Goal: Task Accomplishment & Management: Manage account settings

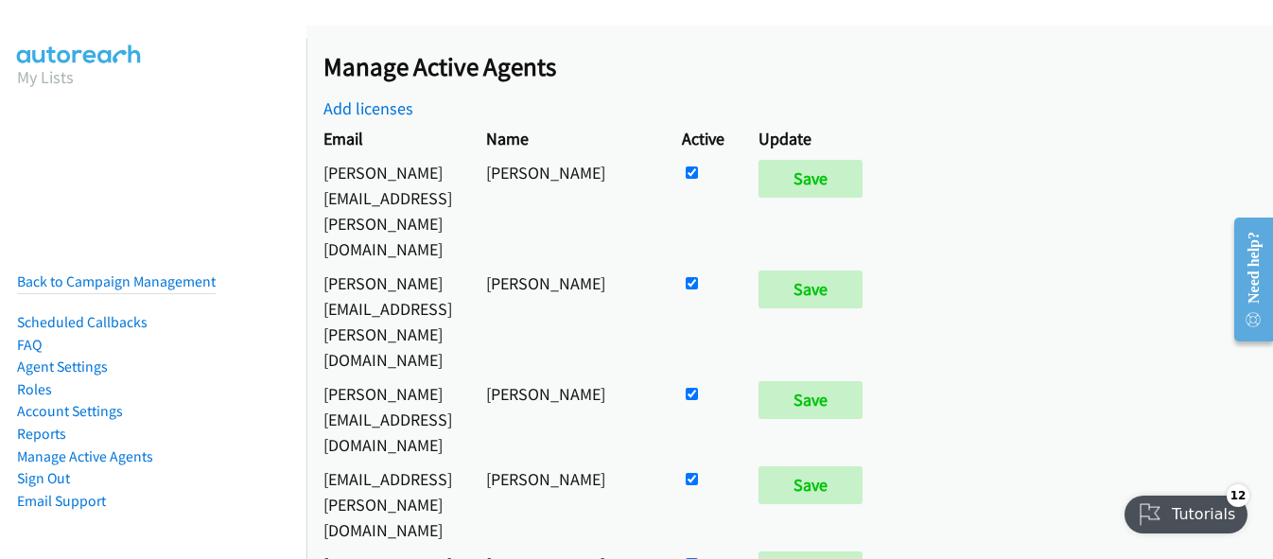
scroll to position [9133, 0]
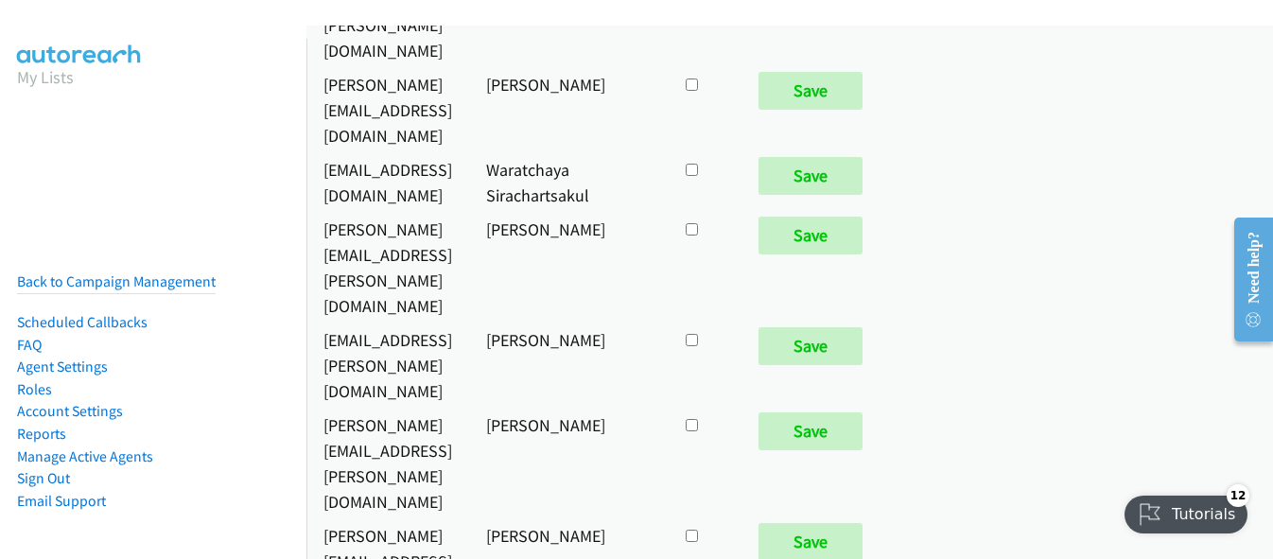
checkbox input "true"
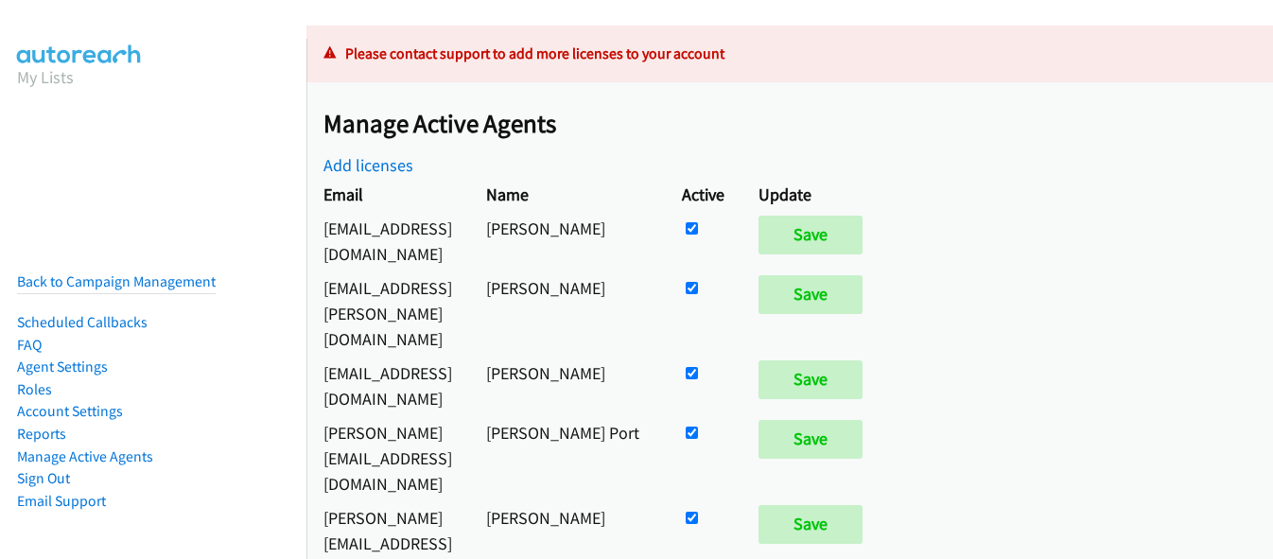
click at [698, 224] on input "checkbox" at bounding box center [691, 228] width 12 height 12
checkbox input "false"
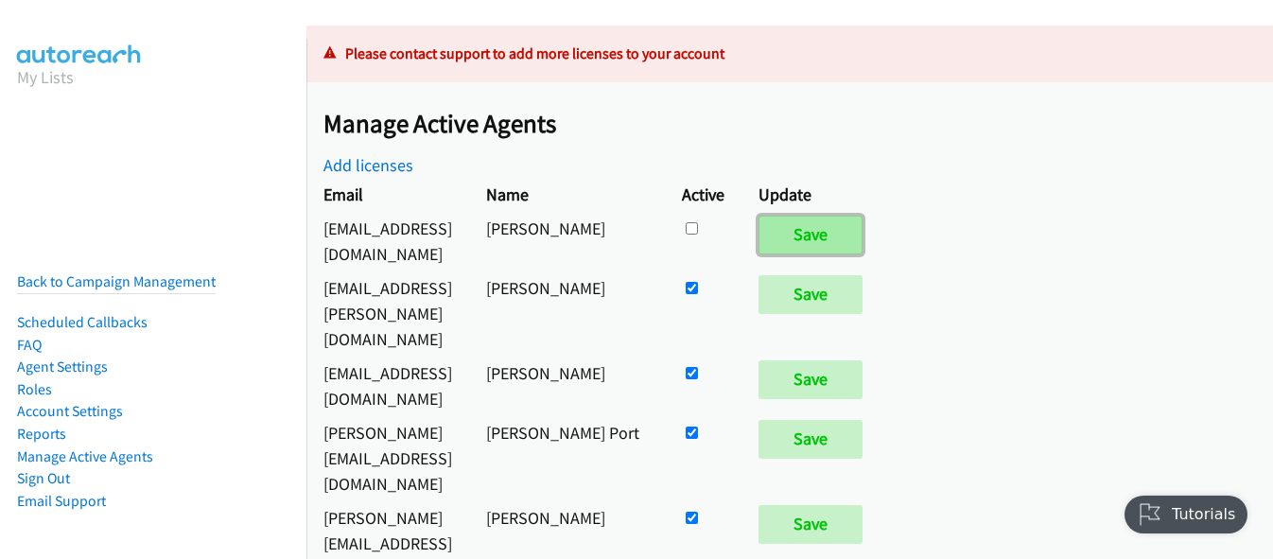
click at [862, 234] on input "Save" at bounding box center [810, 235] width 104 height 38
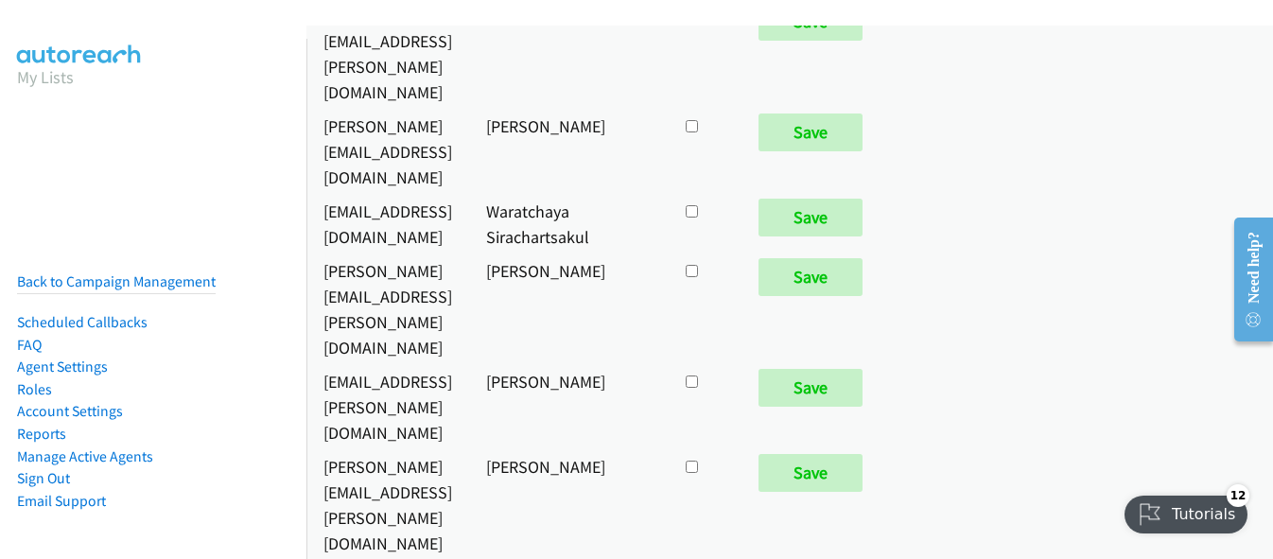
scroll to position [9133, 0]
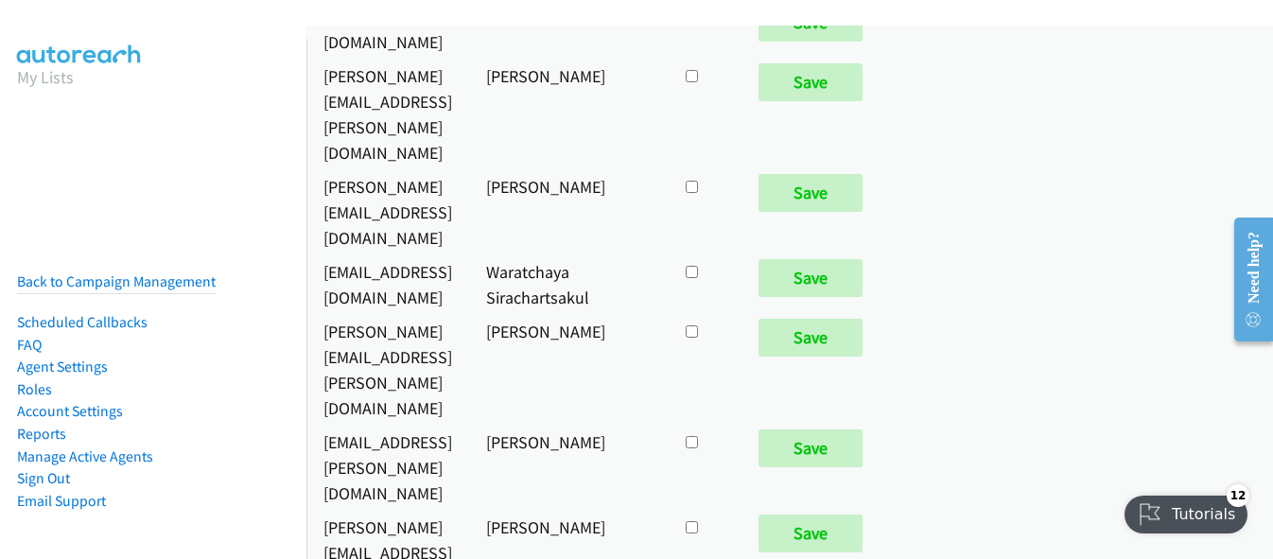
checkbox input "true"
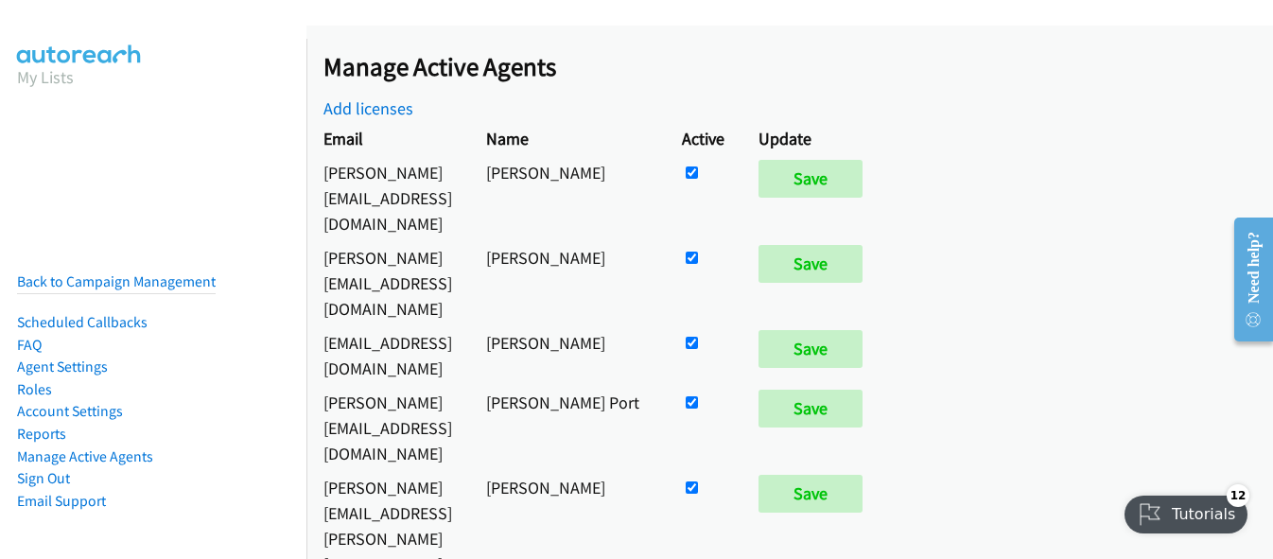
drag, startPoint x: 102, startPoint y: 175, endPoint x: 157, endPoint y: 96, distance: 95.7
click at [102, 175] on nav "My Lists Back to Campaign Management Scheduled Callbacks FAQ Agent Settings Rol…" at bounding box center [153, 318] width 307 height 559
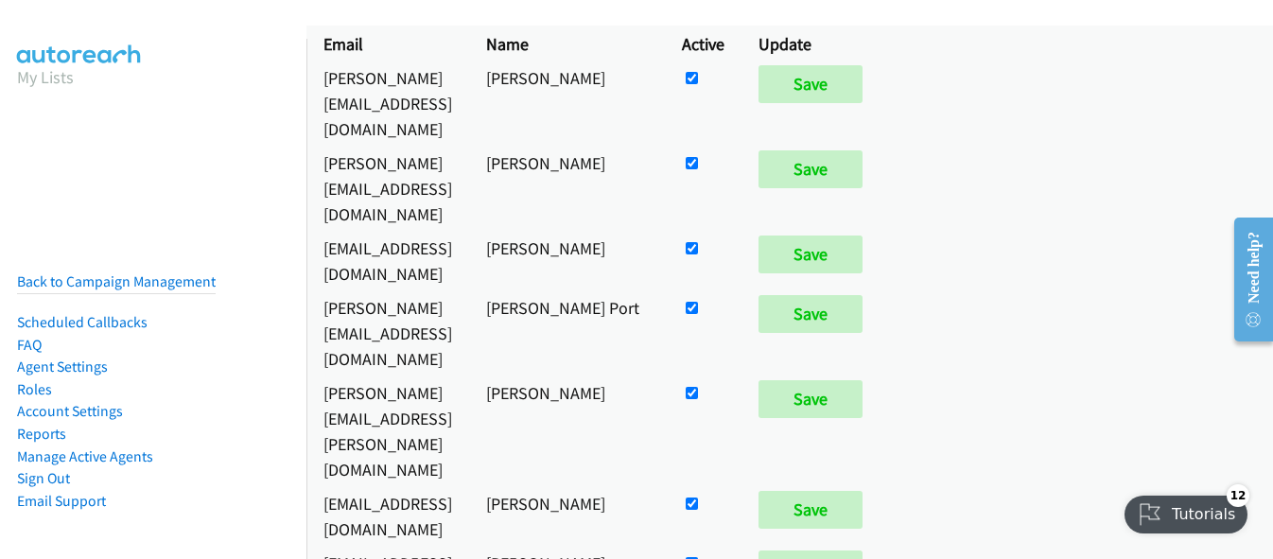
scroll to position [34, 0]
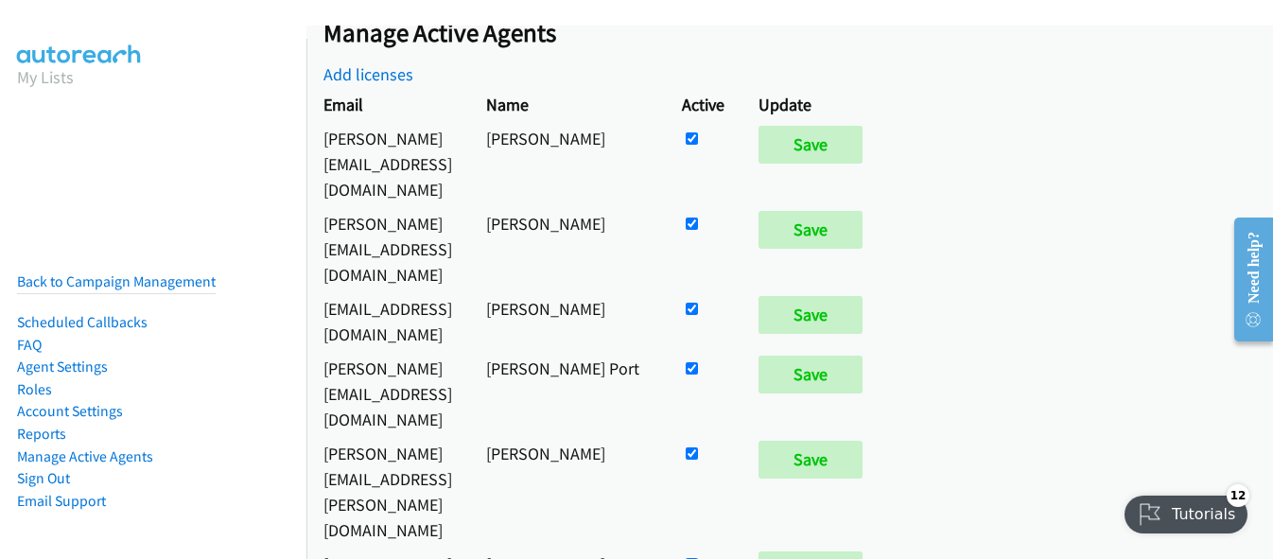
click at [698, 145] on input "checkbox" at bounding box center [691, 138] width 12 height 12
checkbox input "false"
click at [862, 355] on input "Save" at bounding box center [810, 374] width 104 height 38
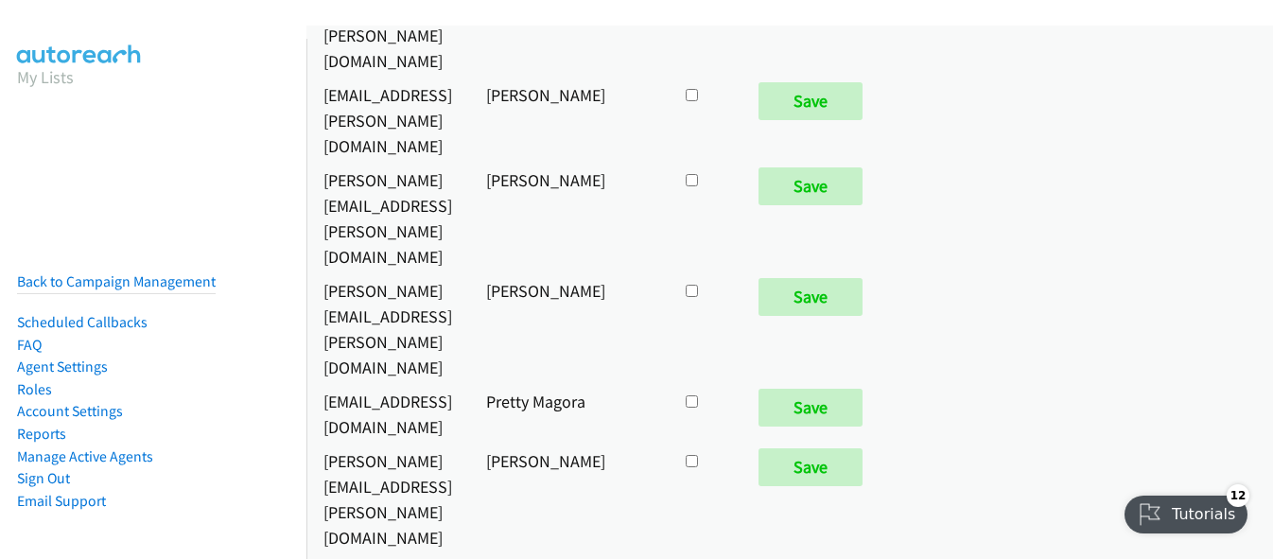
checkbox input "true"
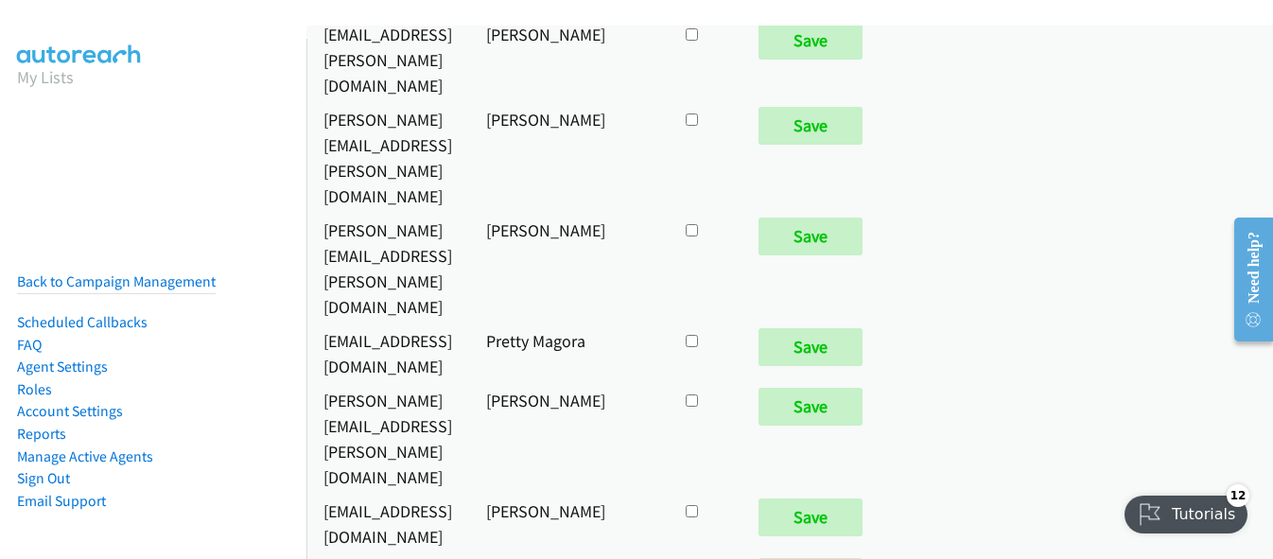
scroll to position [9506, 0]
